Goal: Transaction & Acquisition: Purchase product/service

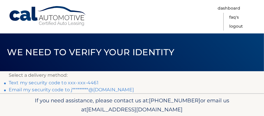
scroll to position [28, 0]
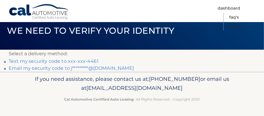
click at [99, 58] on link "Text my security code to xxx-xxx-4461" at bounding box center [54, 61] width 90 height 6
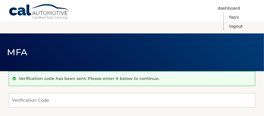
scroll to position [29, 0]
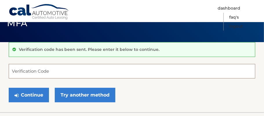
click at [61, 71] on input "Verification Code" at bounding box center [132, 71] width 247 height 14
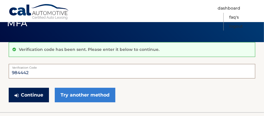
type input "984442"
click at [35, 102] on button "Continue" at bounding box center [29, 95] width 40 height 14
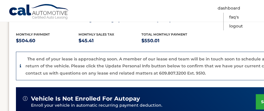
scroll to position [145, 0]
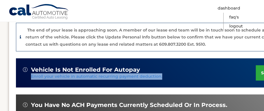
drag, startPoint x: 222, startPoint y: 75, endPoint x: 144, endPoint y: 73, distance: 78.0
click at [144, 73] on div "vehicle is not enrolled for autopay Enroll your vehicle in automatic recurring …" at bounding box center [139, 73] width 233 height 14
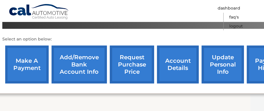
scroll to position [232, 0]
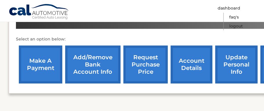
click at [44, 62] on link "make a payment" at bounding box center [40, 65] width 43 height 38
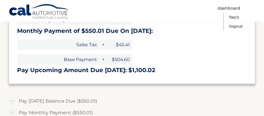
scroll to position [203, 0]
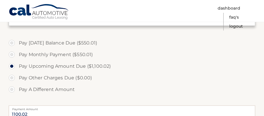
click at [15, 49] on label "Pay [DATE] Balance Due ($550.01)" at bounding box center [132, 43] width 247 height 12
click at [15, 46] on input "Pay [DATE] Balance Due ($550.01)" at bounding box center [14, 41] width 6 height 9
radio input "true"
type input "550.01"
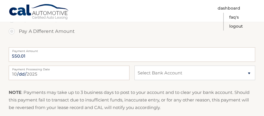
scroll to position [290, 0]
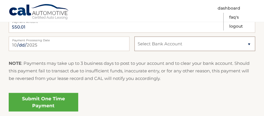
click at [166, 51] on select "Select Bank Account Checking TD BANK, NA *****9978 Checking TD BANK, NA *****73…" at bounding box center [195, 44] width 121 height 14
select select "MjExZDM2M2QtMmZmNS00ZjAwLTgxOTEtOTVhY2NjZTQ5ZjU3"
click at [135, 51] on select "Select Bank Account Checking TD BANK, NA *****9978 Checking TD BANK, NA *****73…" at bounding box center [195, 44] width 121 height 14
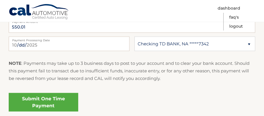
click at [166, 57] on div "[DATE] Payment Processing Date This payment is scheduled after your grace perio…" at bounding box center [132, 47] width 247 height 21
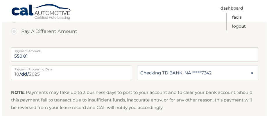
scroll to position [348, 0]
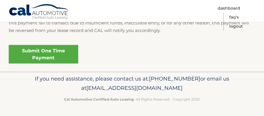
click at [70, 64] on link "Submit One Time Payment" at bounding box center [44, 54] width 70 height 19
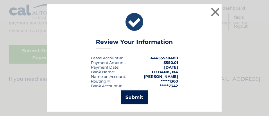
click at [128, 96] on button "Submit" at bounding box center [134, 97] width 27 height 14
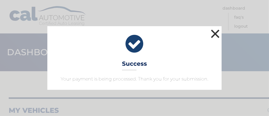
click at [215, 28] on button "×" at bounding box center [215, 34] width 12 height 12
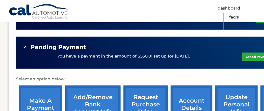
scroll to position [232, 0]
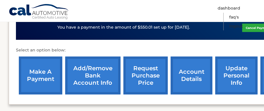
click at [201, 74] on link "account details" at bounding box center [192, 76] width 42 height 38
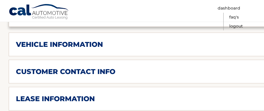
scroll to position [319, 0]
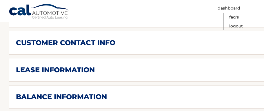
click at [159, 70] on div "lease information Contract Start Date Aug 01, 2022 Term 39 Maturity Date Nov 01…" at bounding box center [152, 70] width 287 height 24
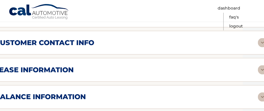
scroll to position [319, 34]
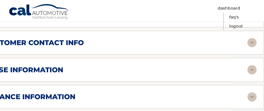
click at [253, 66] on img at bounding box center [252, 70] width 9 height 9
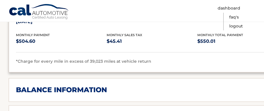
scroll to position [464, 0]
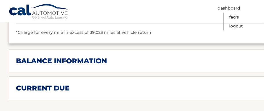
click at [92, 57] on h2 "balance information" at bounding box center [61, 61] width 91 height 9
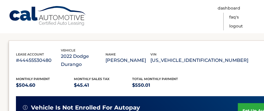
scroll to position [0, 0]
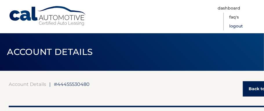
click at [231, 31] on link "Logout" at bounding box center [236, 26] width 14 height 9
